Goal: Information Seeking & Learning: Learn about a topic

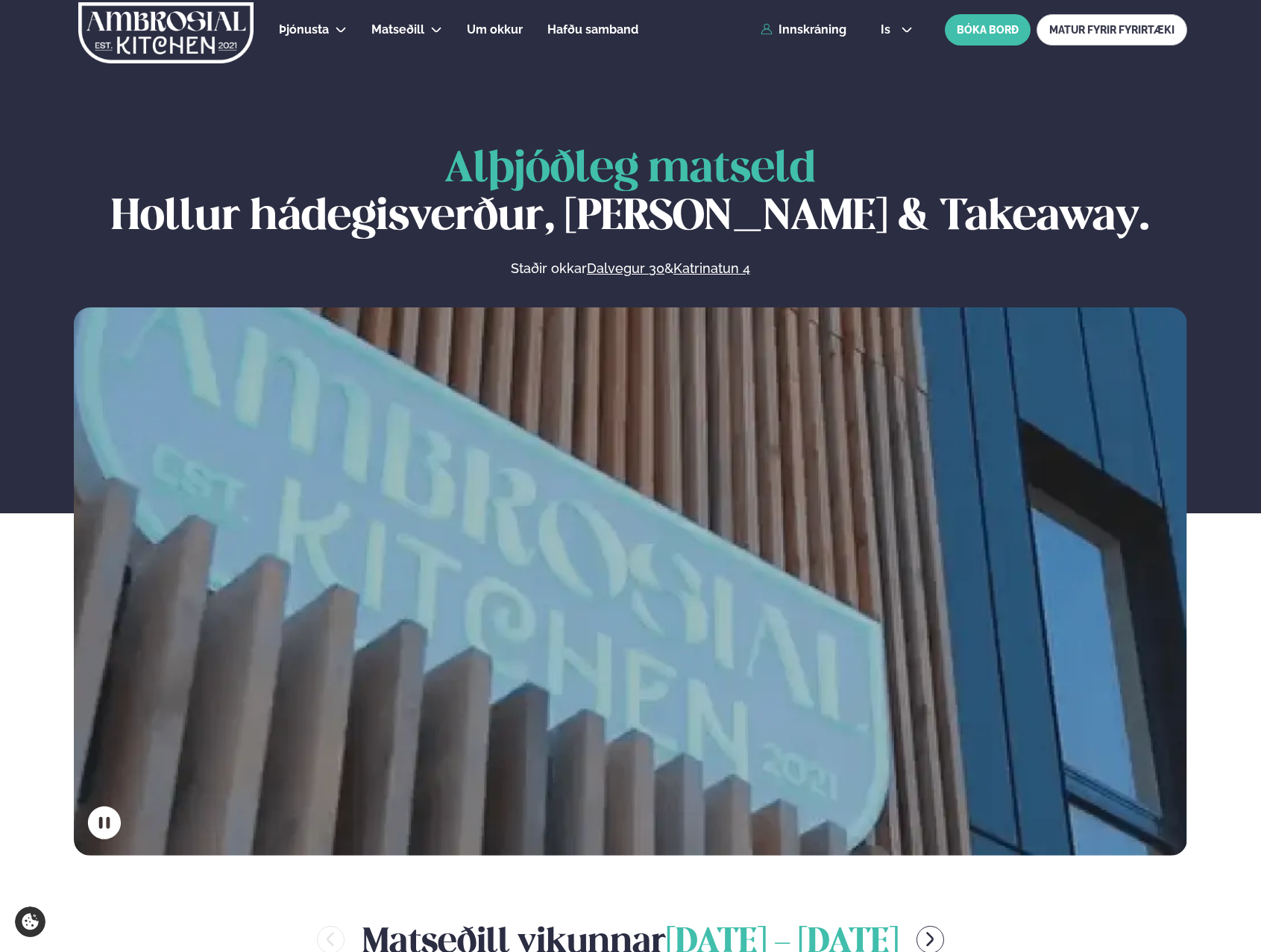
scroll to position [671, 0]
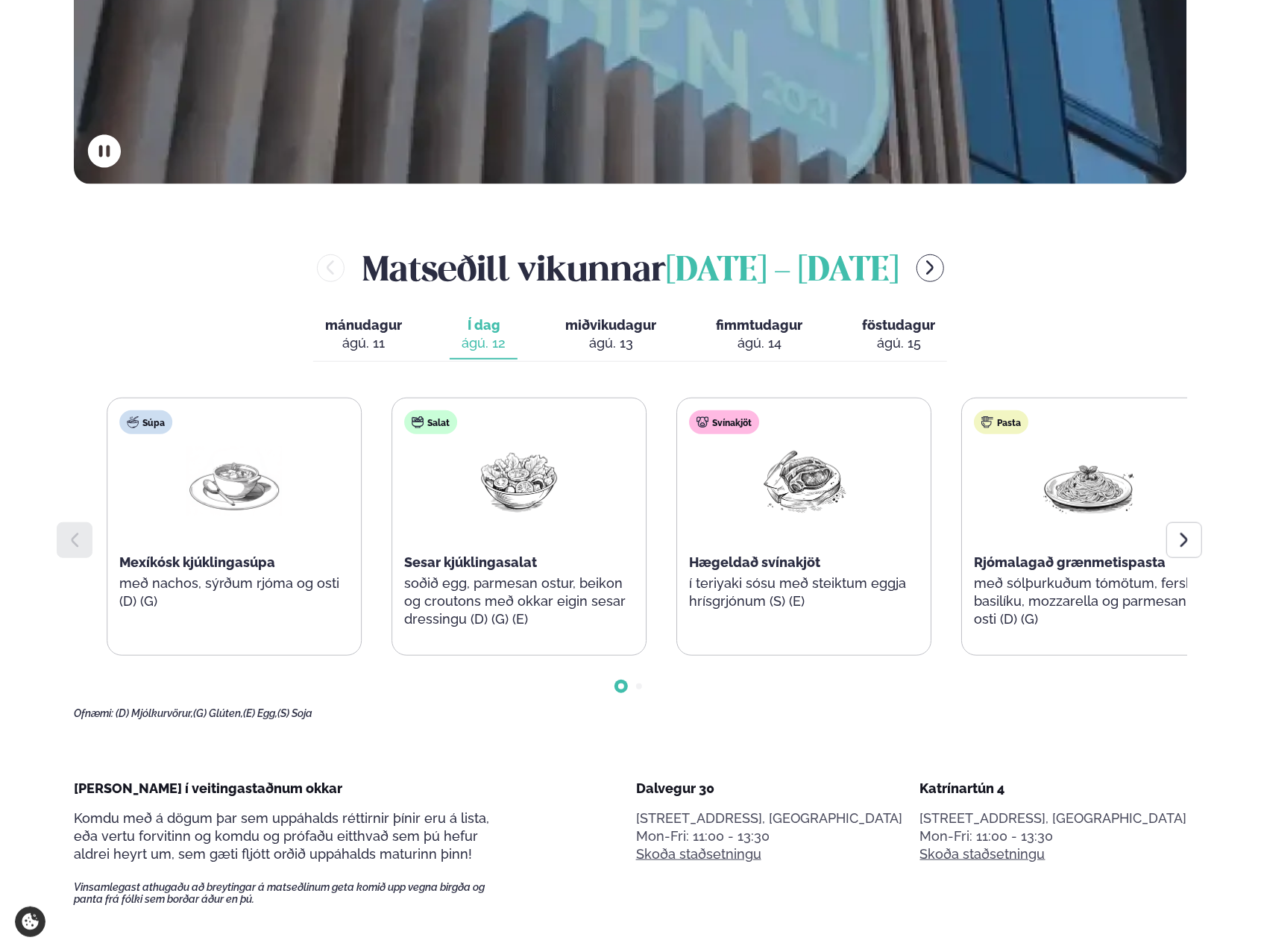
click at [497, 560] on span "Sesar kjúklingasalat" at bounding box center [470, 562] width 133 height 16
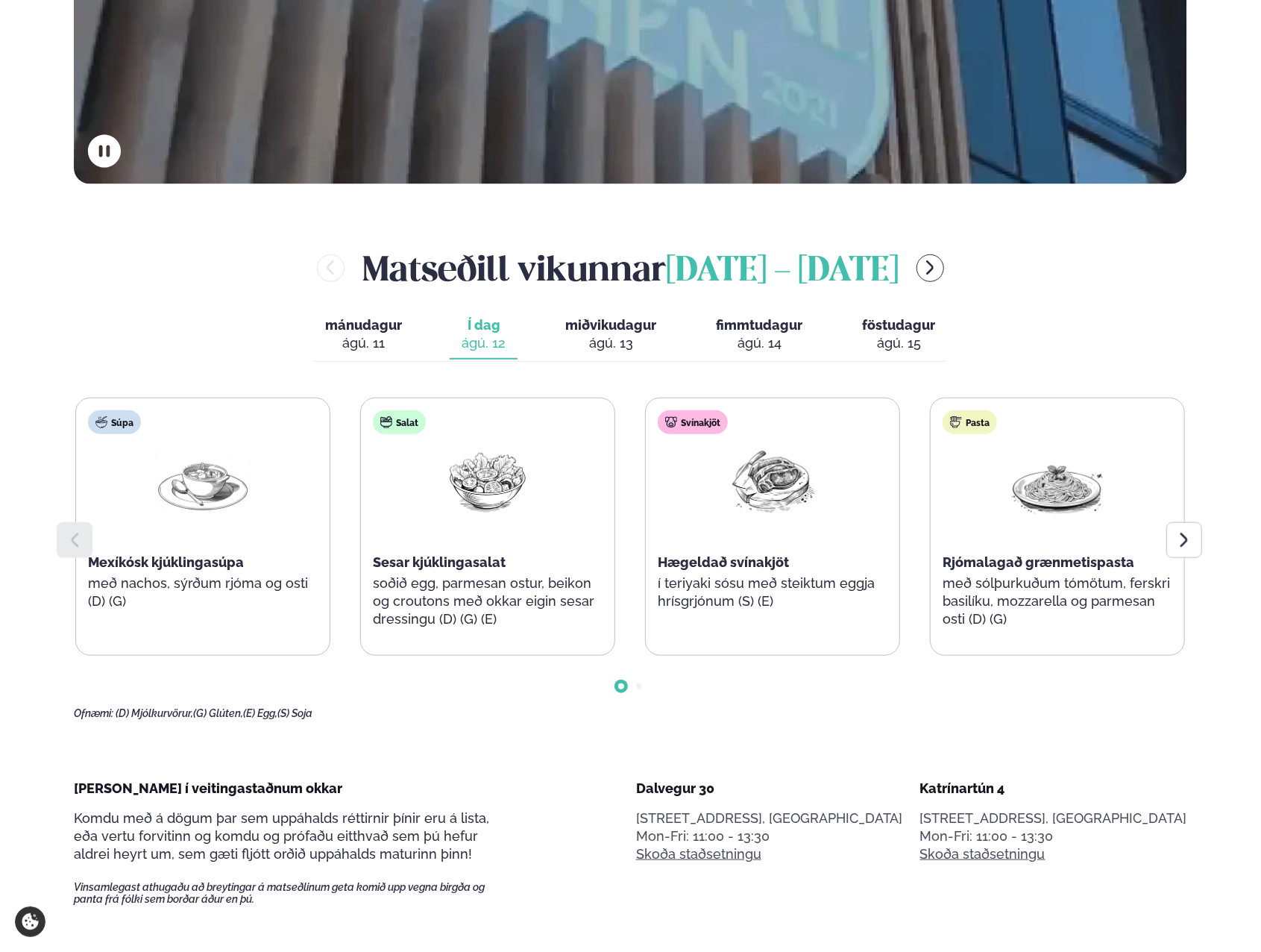
click at [650, 324] on span "miðvikudagur" at bounding box center [611, 325] width 91 height 16
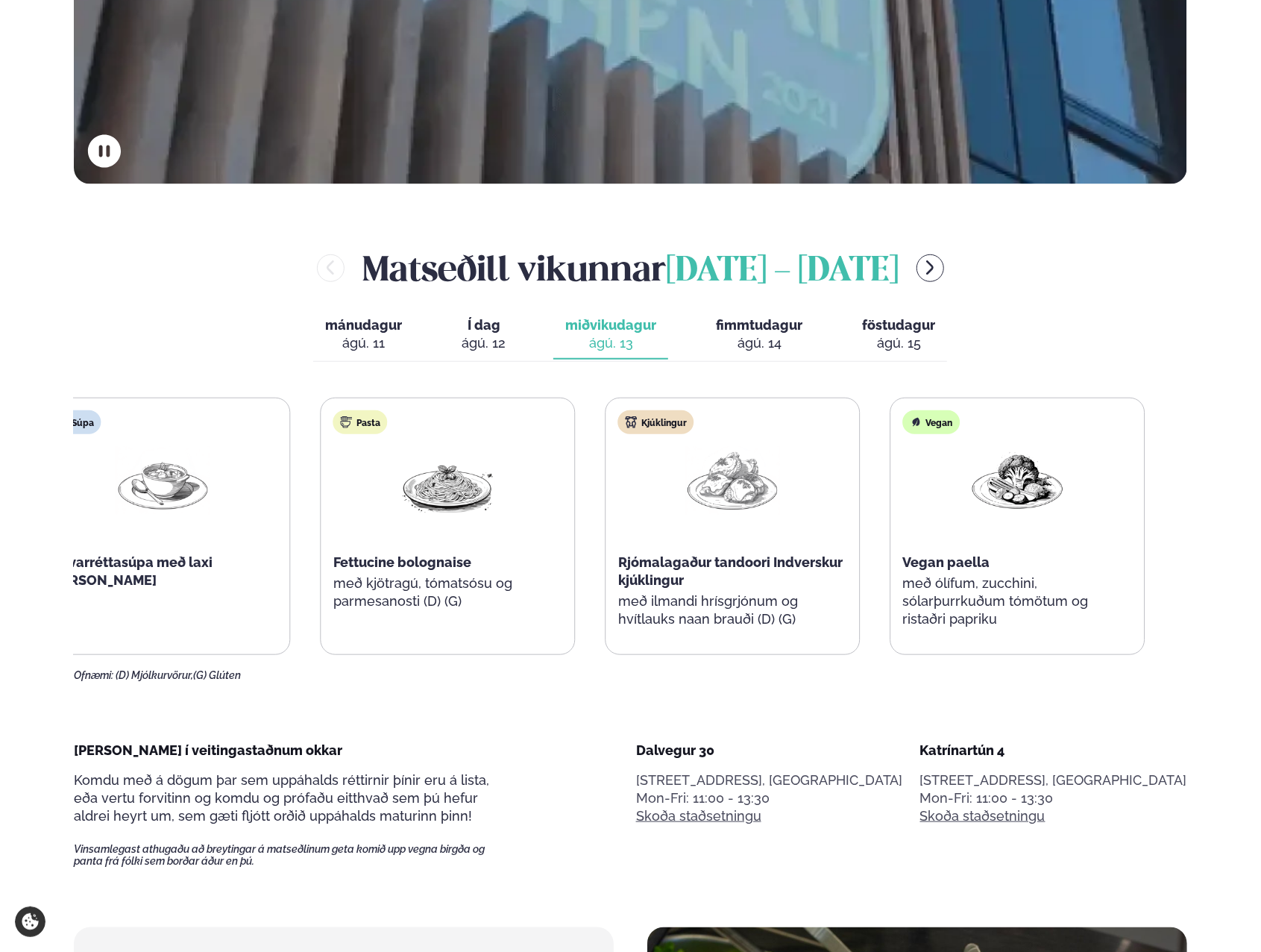
click at [721, 580] on div "Rjómalagaður tandoori Indverskur kjúklingur" at bounding box center [733, 571] width 230 height 35
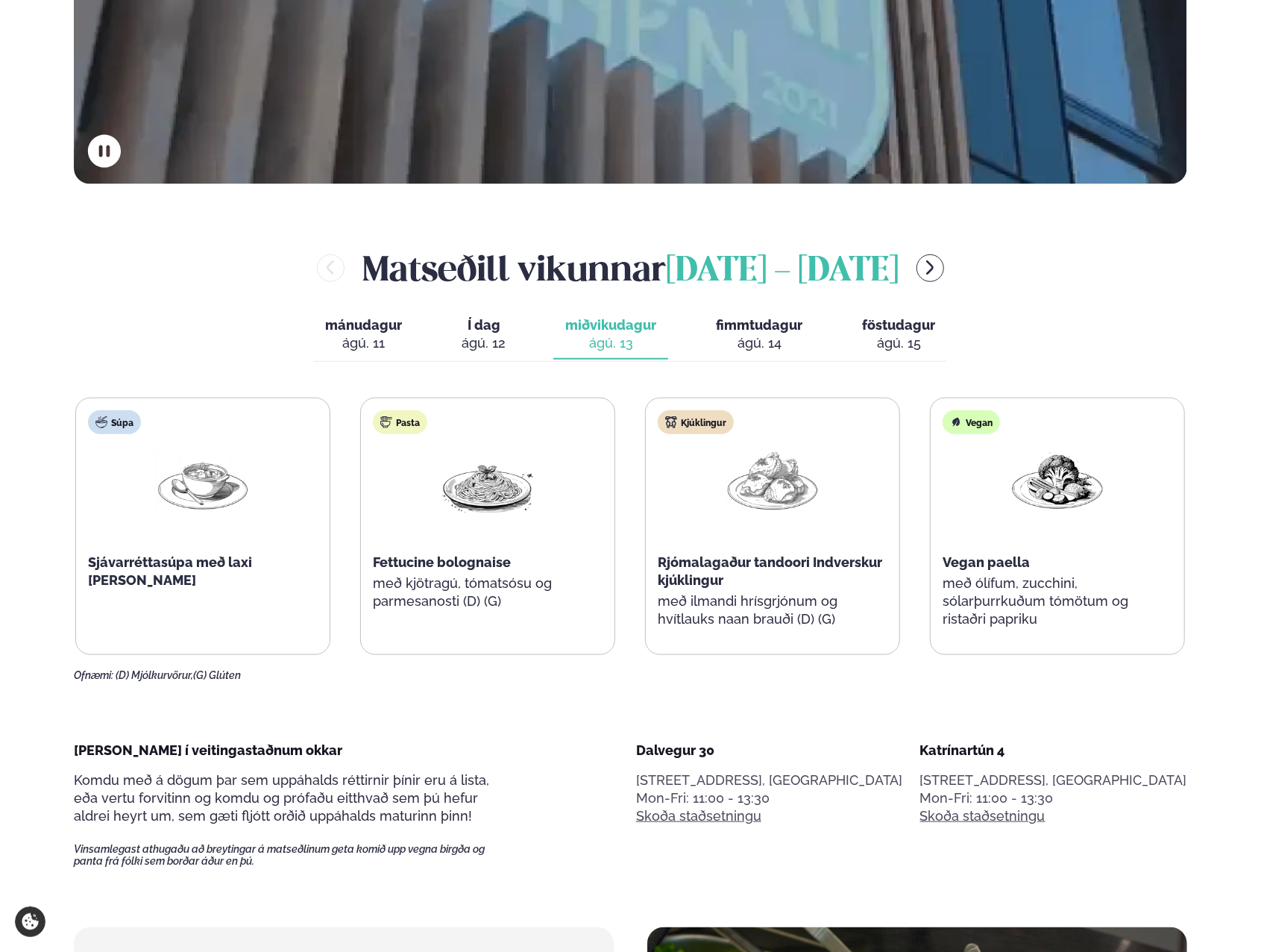
click at [762, 343] on div "ágú. 14" at bounding box center [759, 343] width 87 height 18
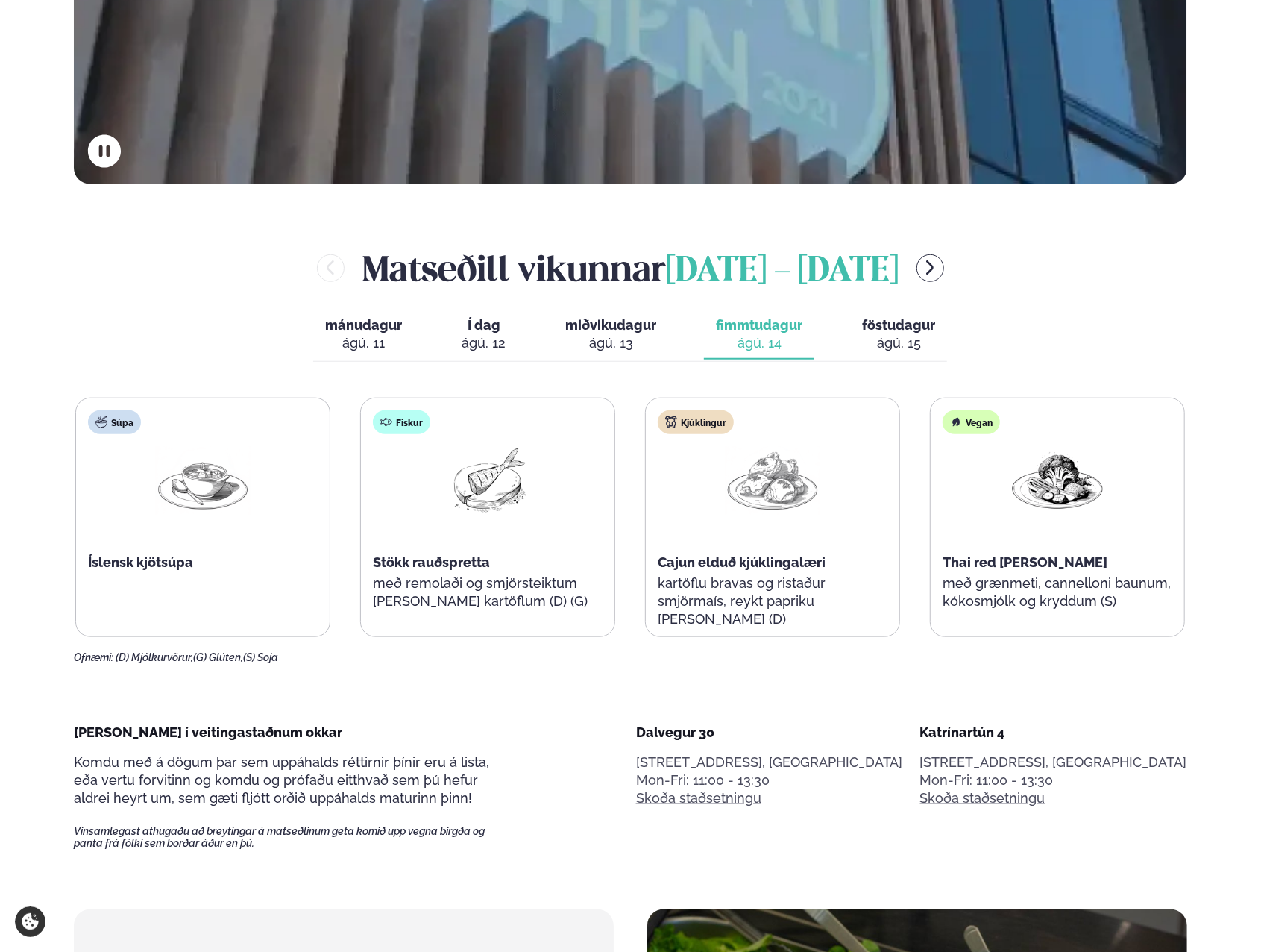
click at [894, 318] on span "föstudagur" at bounding box center [899, 325] width 73 height 16
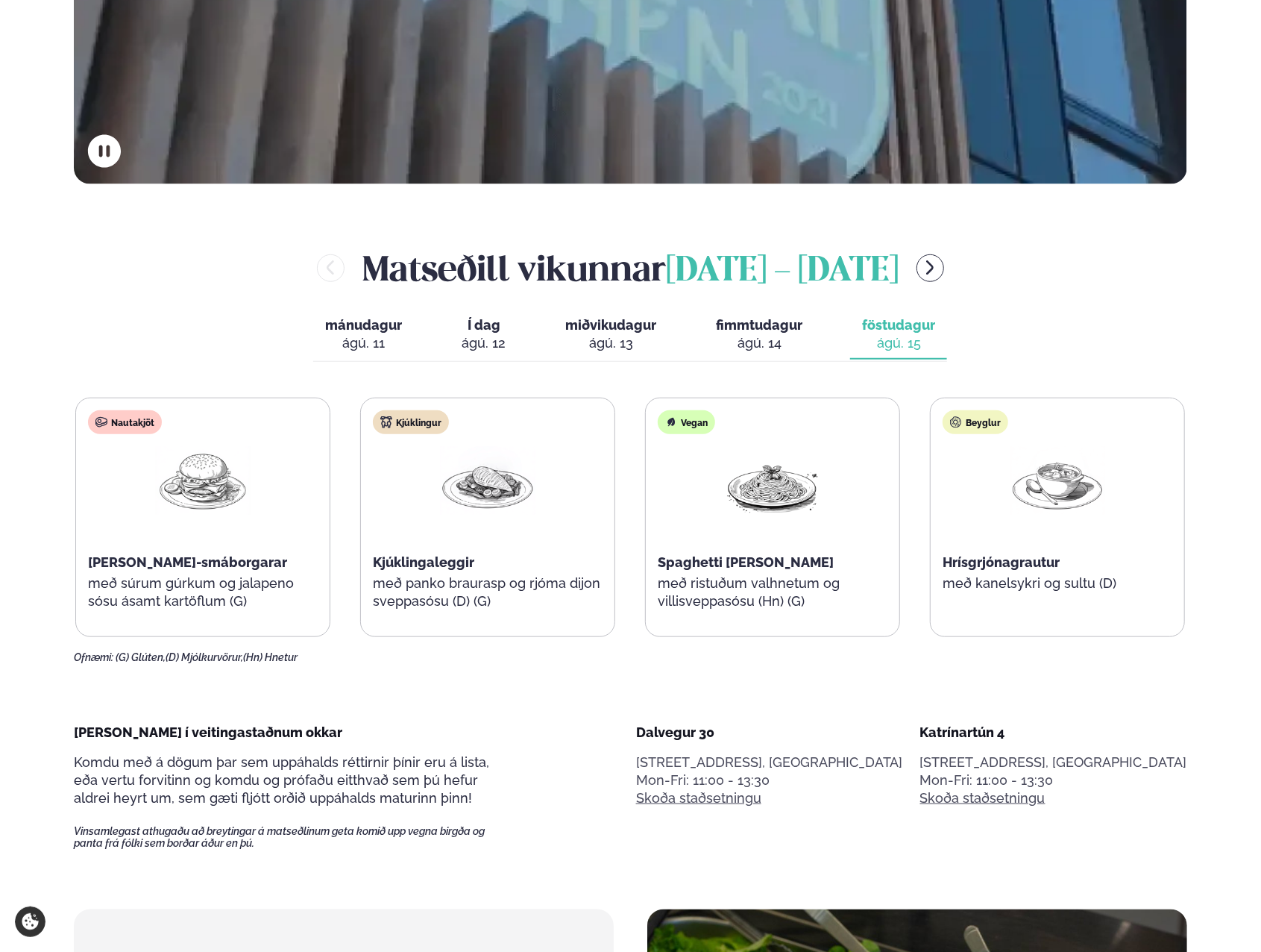
click at [808, 345] on button "fimmtudagur fim. [DATE]" at bounding box center [759, 335] width 111 height 49
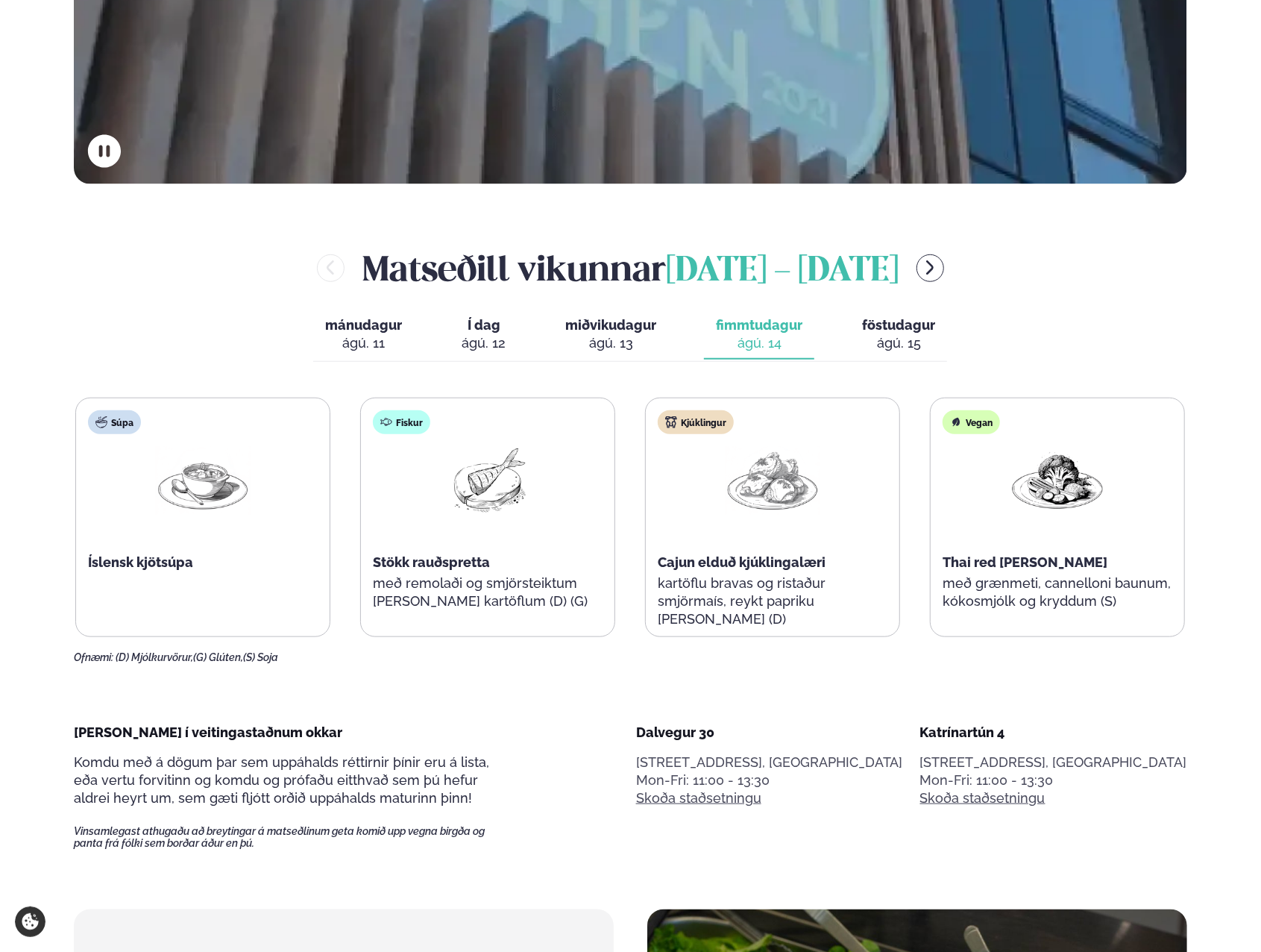
click at [894, 357] on button "föstudagur fös. [DATE]" at bounding box center [898, 335] width 97 height 49
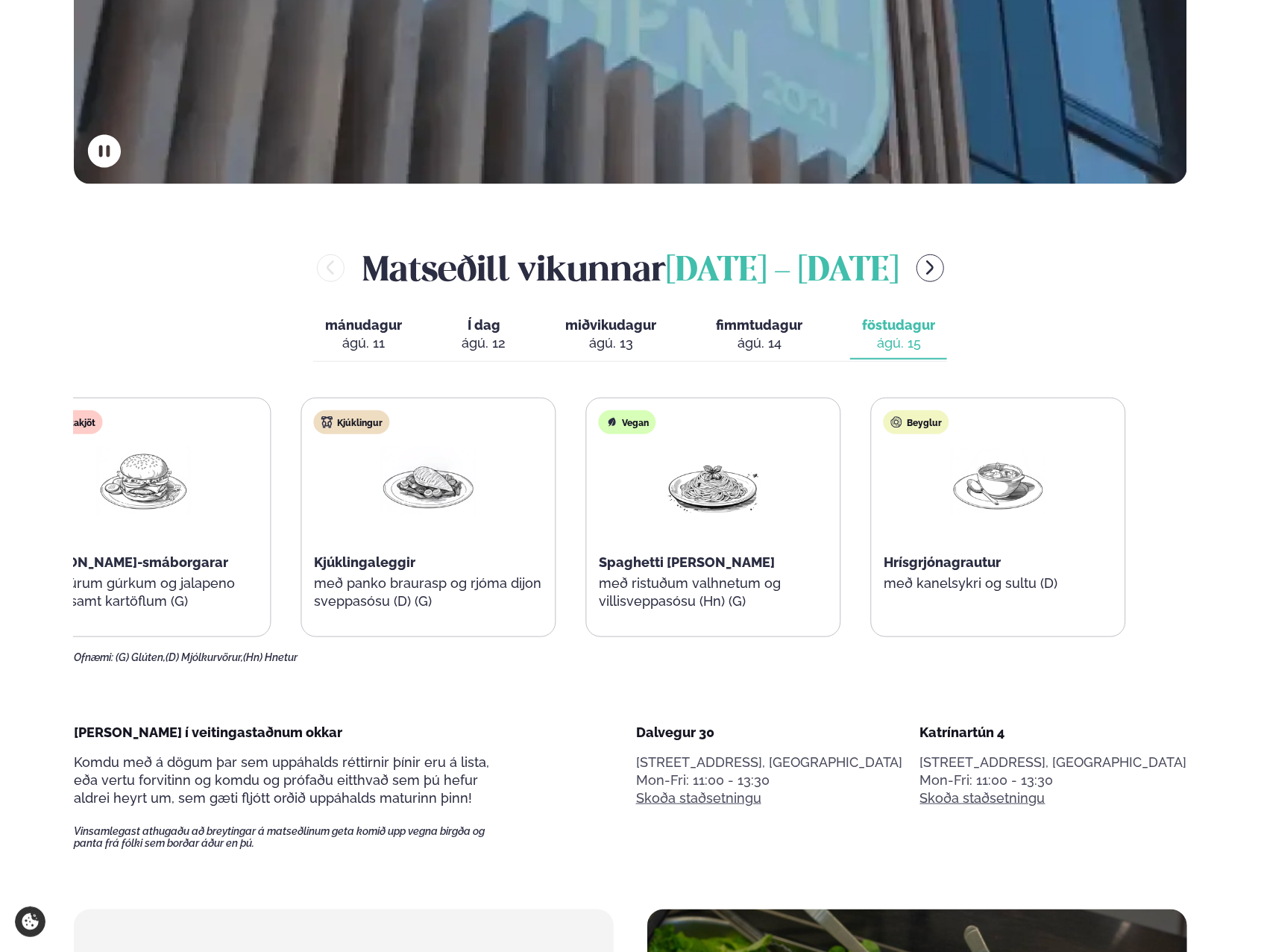
click at [706, 599] on div "Vegan Spaghetti [PERSON_NAME] með ristuðum valhnetum og villisveppasósu (Hn) (G)" at bounding box center [713, 517] width 253 height 239
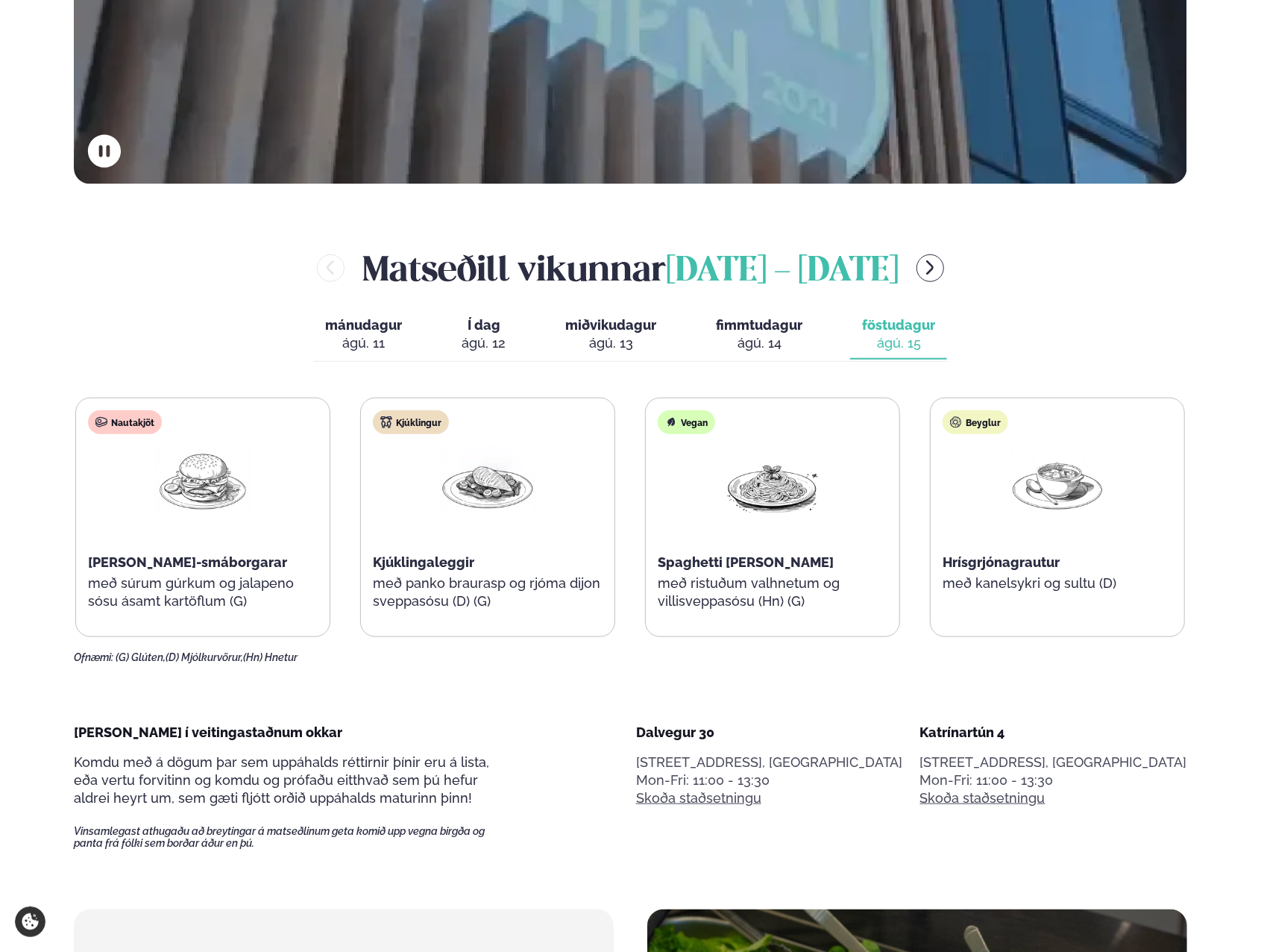
click at [452, 346] on button "Í dag Í d. [DATE]" at bounding box center [484, 335] width 68 height 49
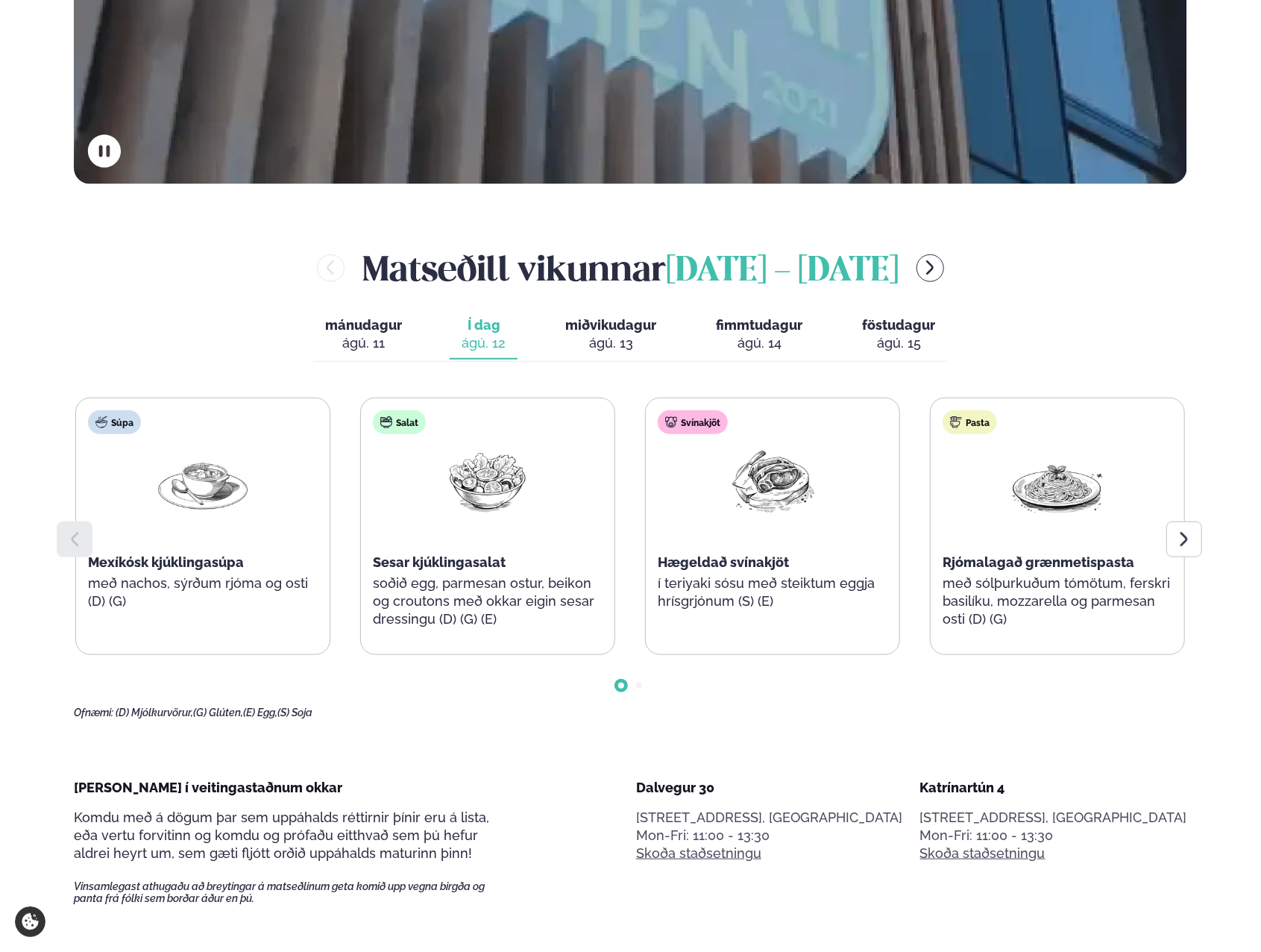
click at [1183, 535] on icon at bounding box center [1183, 539] width 8 height 14
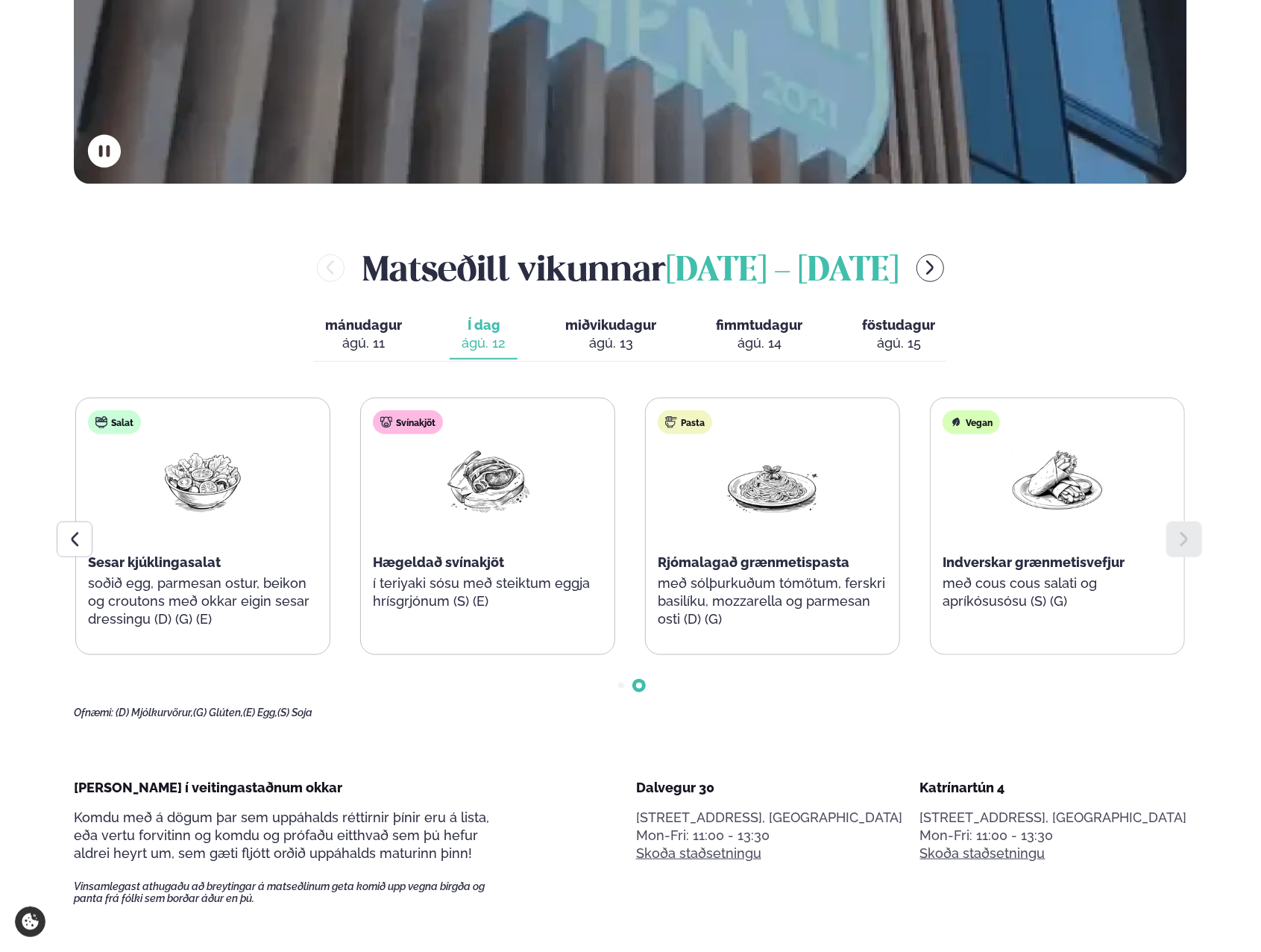
click at [576, 324] on span "miðvikudagur" at bounding box center [611, 325] width 91 height 16
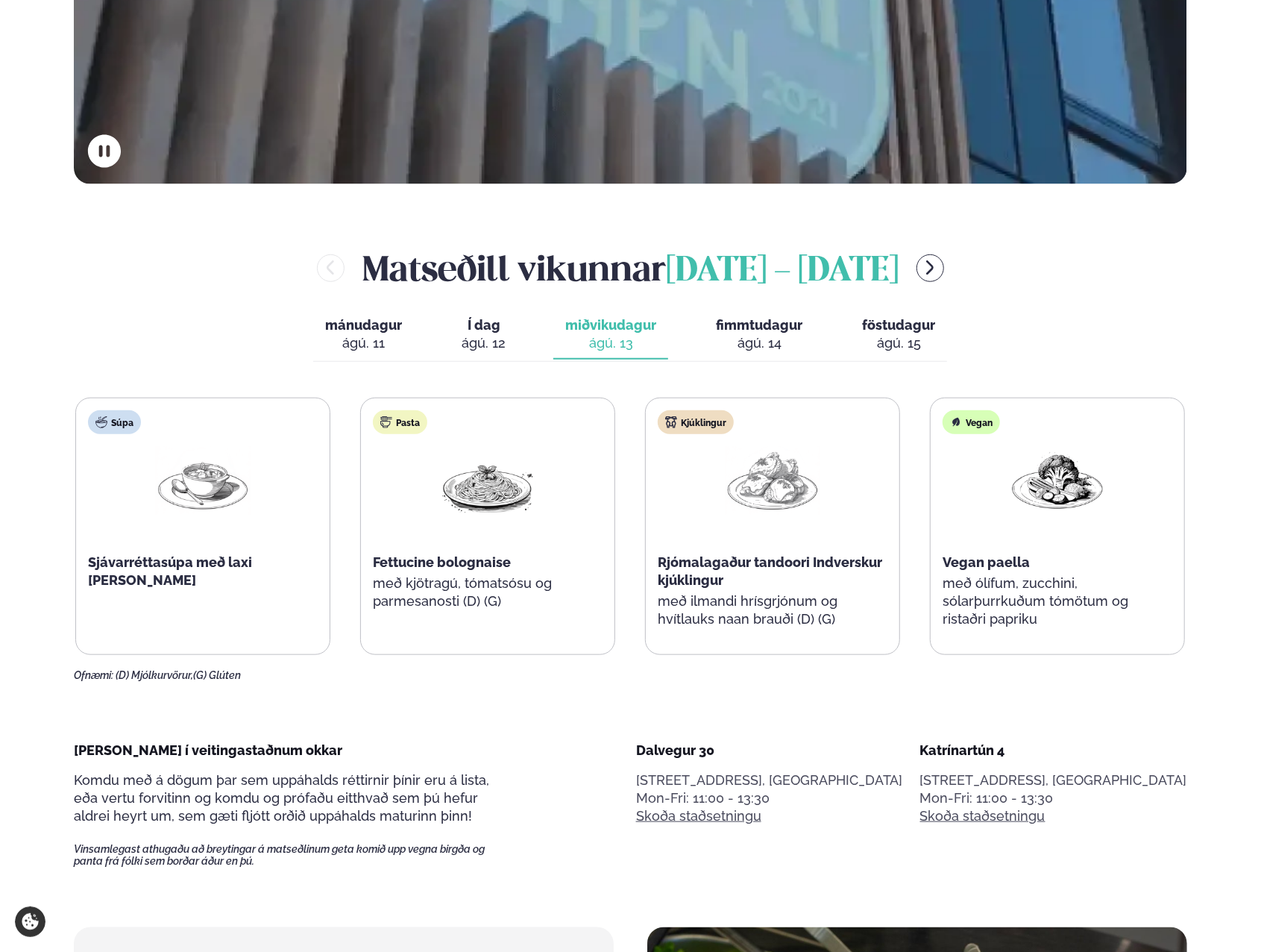
click at [771, 322] on span "fimmtudagur" at bounding box center [759, 325] width 87 height 16
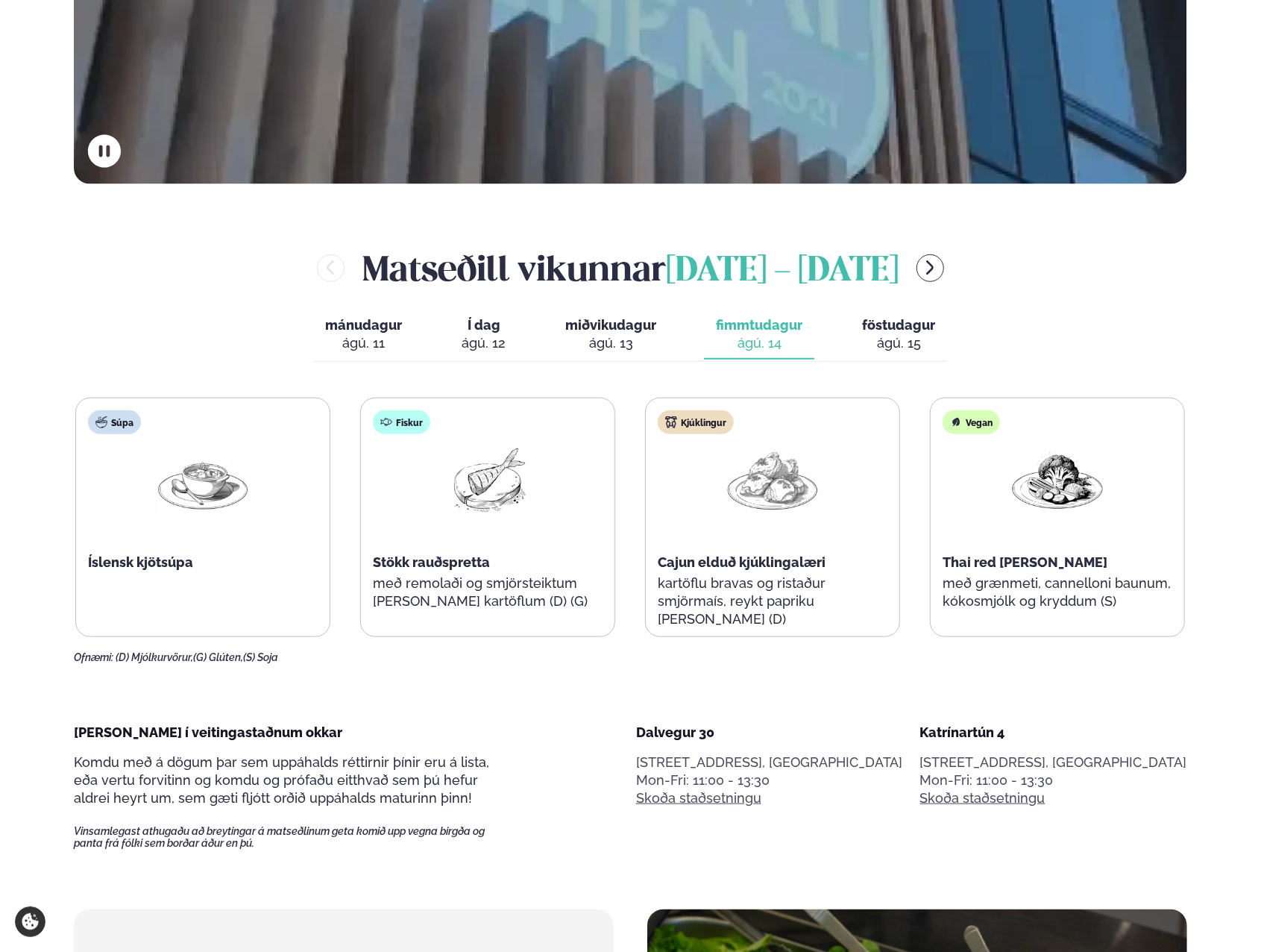
click at [896, 338] on div "ágú. 15" at bounding box center [899, 343] width 73 height 18
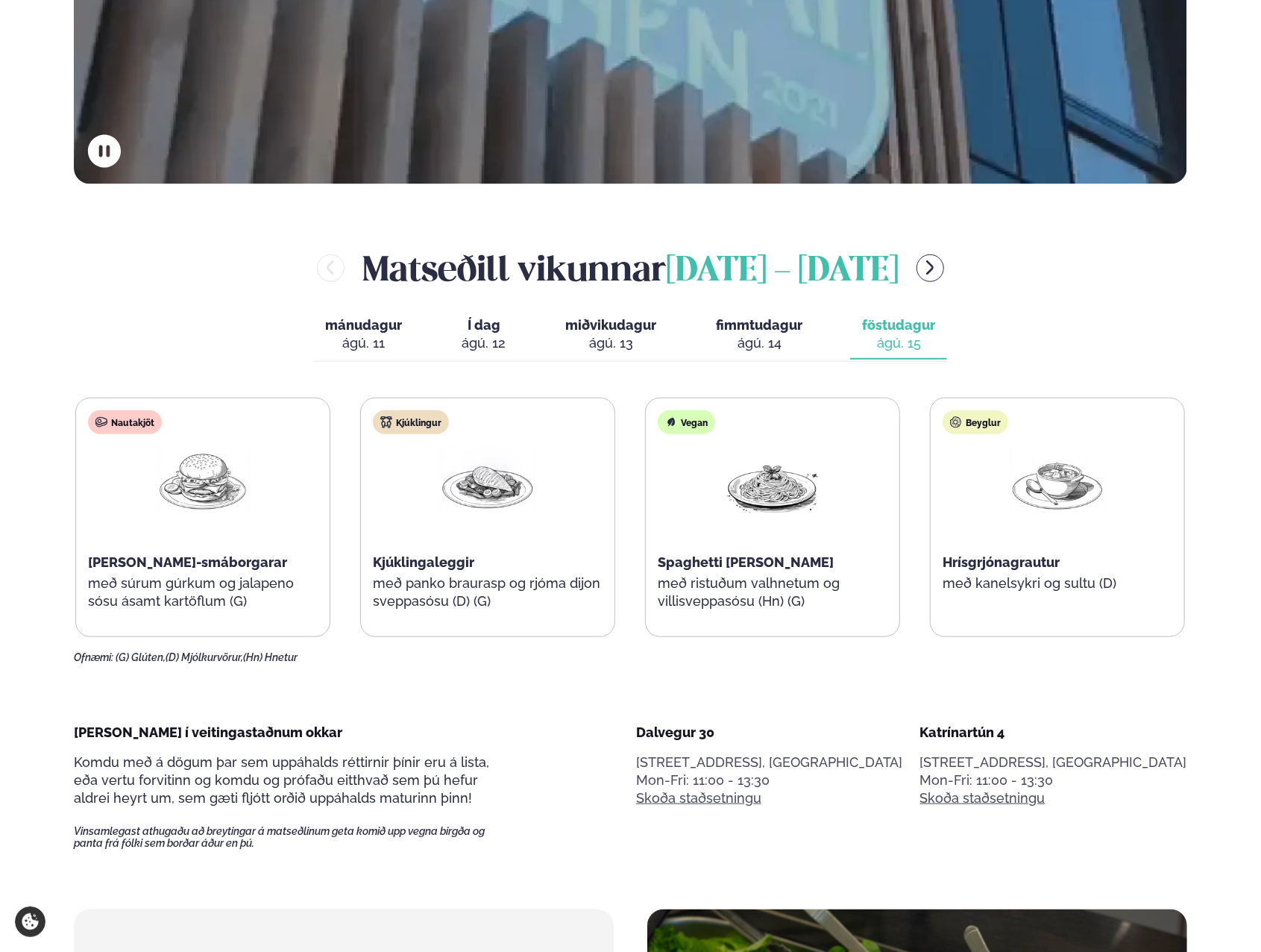
drag, startPoint x: 498, startPoint y: 337, endPoint x: 487, endPoint y: 326, distance: 15.6
click at [496, 337] on div "ágú. 12" at bounding box center [484, 343] width 44 height 18
